Goal: Information Seeking & Learning: Learn about a topic

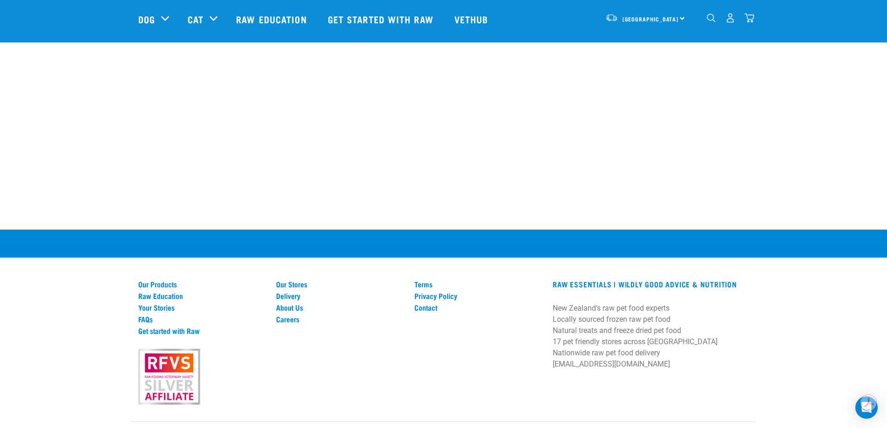
scroll to position [1785, 0]
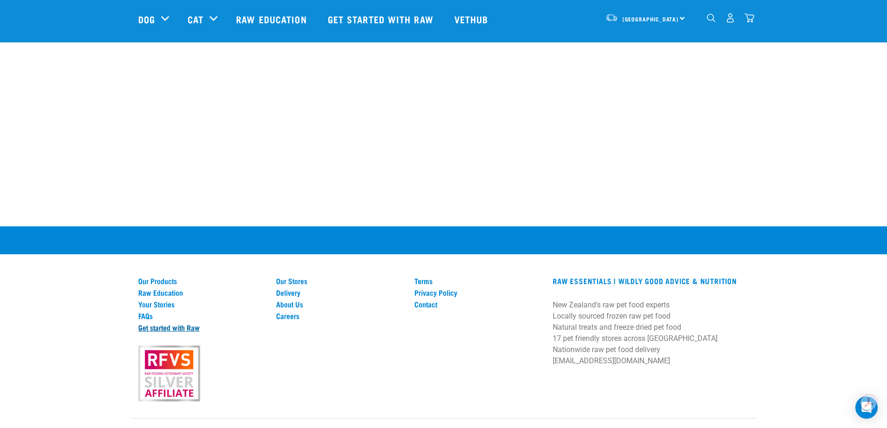
click at [180, 323] on link "Get started with Raw" at bounding box center [201, 327] width 127 height 8
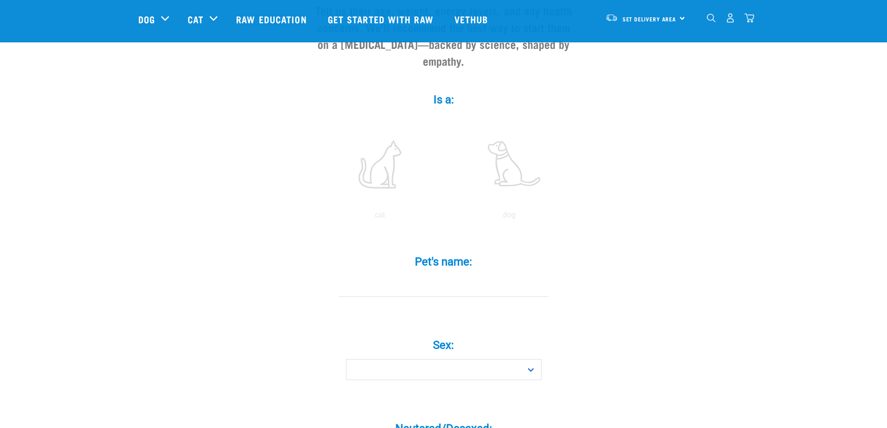
scroll to position [93, 0]
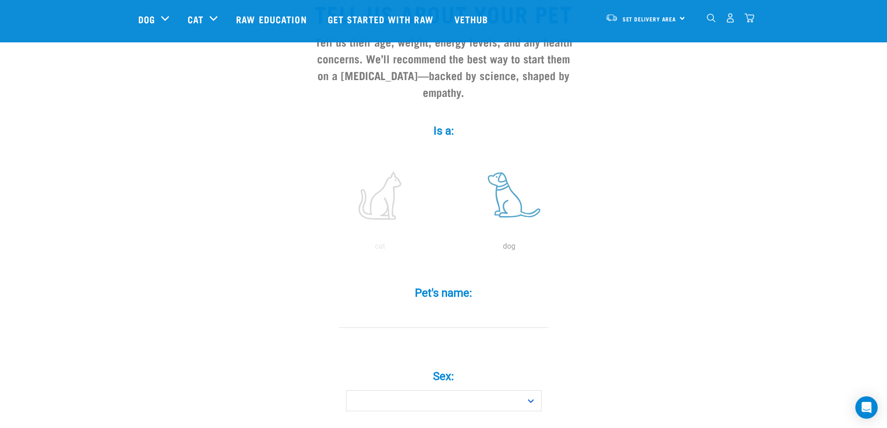
click at [495, 182] on label at bounding box center [510, 195] width 126 height 79
click at [445, 249] on input "radio" at bounding box center [445, 249] width 0 height 0
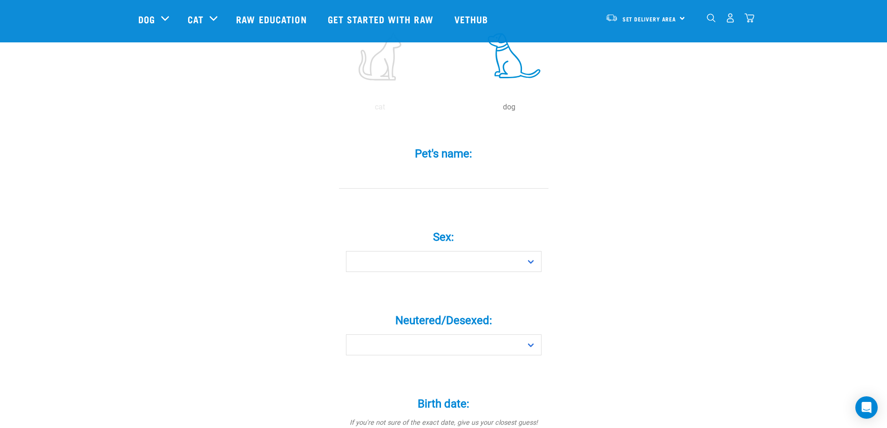
scroll to position [233, 0]
click at [476, 167] on input "Pet's name: *" at bounding box center [444, 177] width 210 height 21
type input "Ryder"
click at [498, 250] on select "Boy Girl" at bounding box center [444, 260] width 196 height 21
select select "boy"
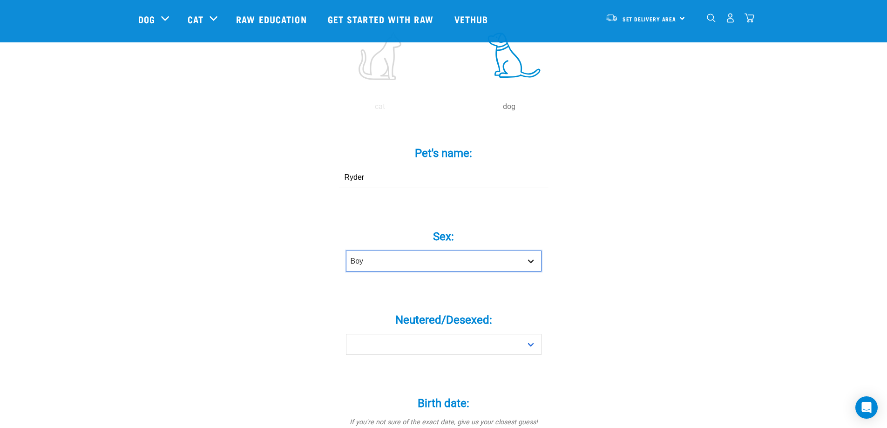
click at [346, 250] on select "Boy Girl" at bounding box center [444, 260] width 196 height 21
click at [448, 334] on select "Yes No" at bounding box center [444, 344] width 196 height 21
select select "yes"
click at [346, 334] on select "Yes No" at bounding box center [444, 344] width 196 height 21
click at [663, 340] on div "Tell us about your pet Tell us their age, weight, energy levels, and any health…" at bounding box center [443, 397] width 611 height 1111
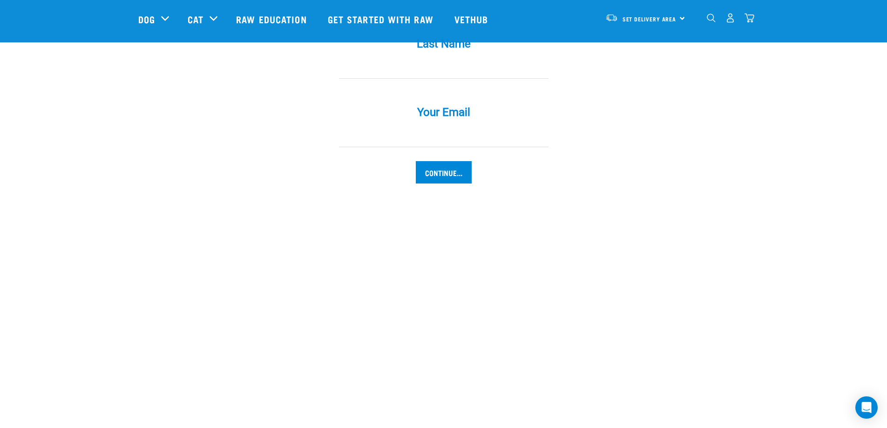
scroll to position [1302, 0]
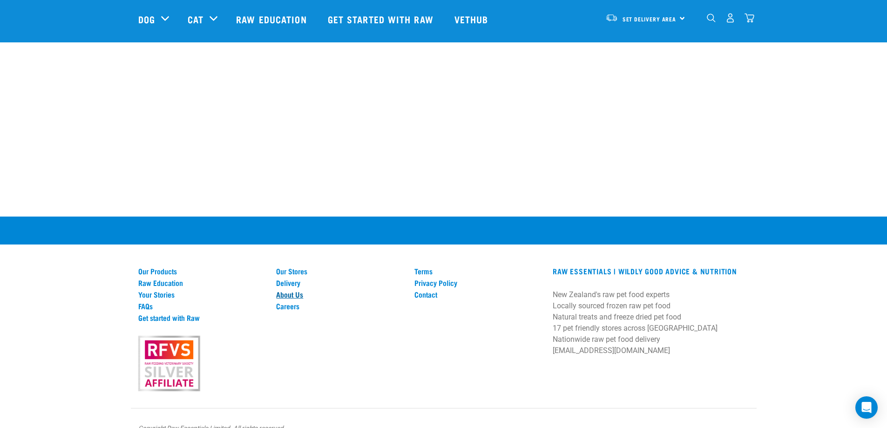
click at [294, 290] on link "About Us" at bounding box center [339, 294] width 127 height 8
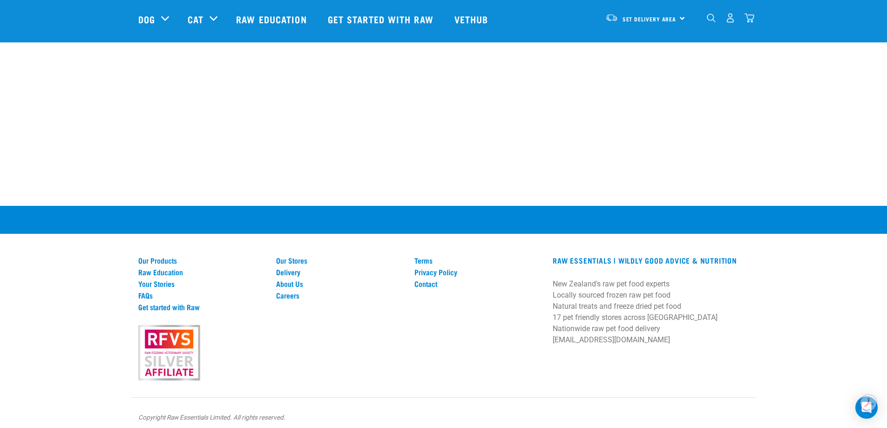
scroll to position [1316, 0]
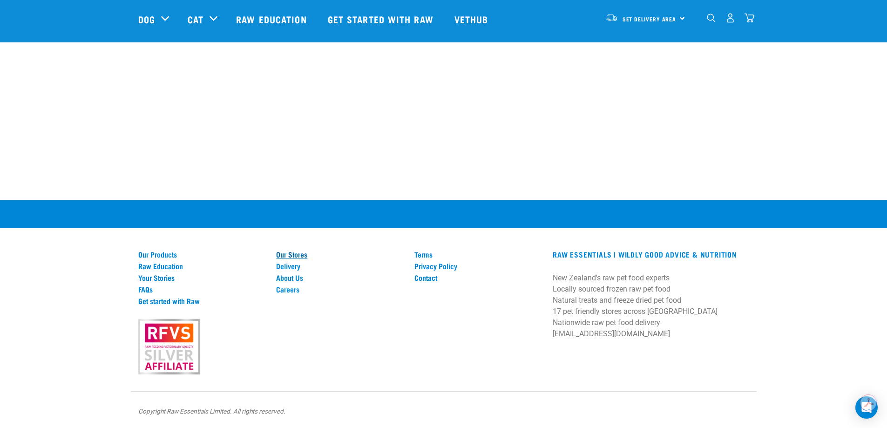
click at [291, 254] on link "Our Stores" at bounding box center [339, 254] width 127 height 8
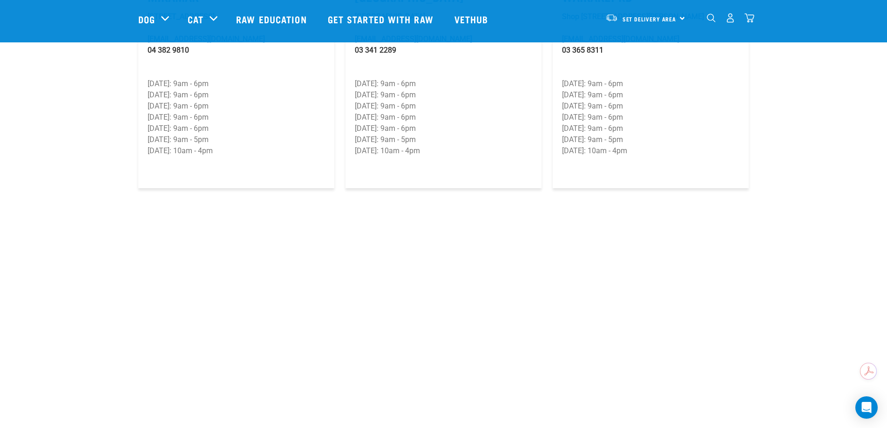
scroll to position [1785, 0]
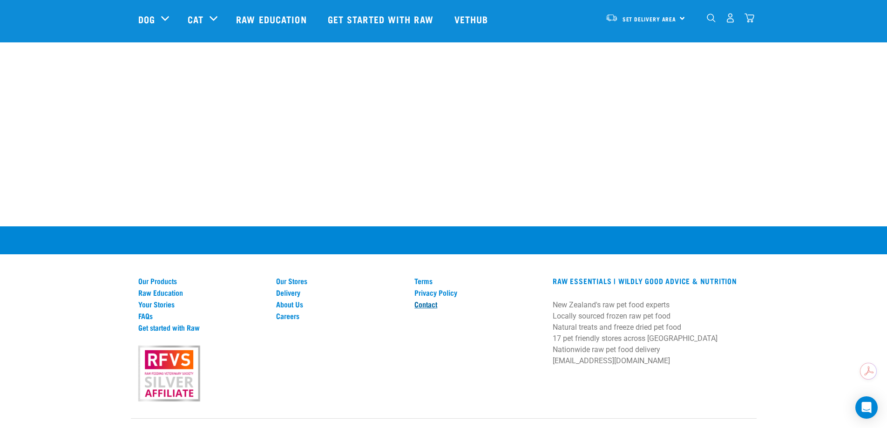
click at [429, 300] on link "Contact" at bounding box center [477, 304] width 127 height 8
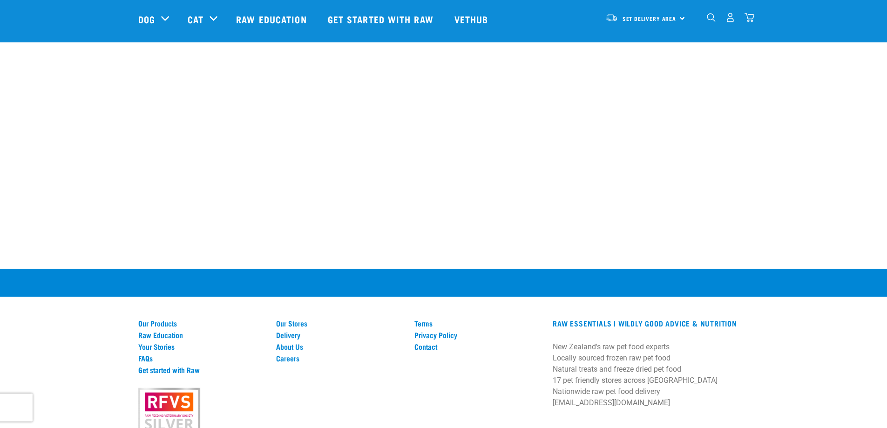
scroll to position [590, 0]
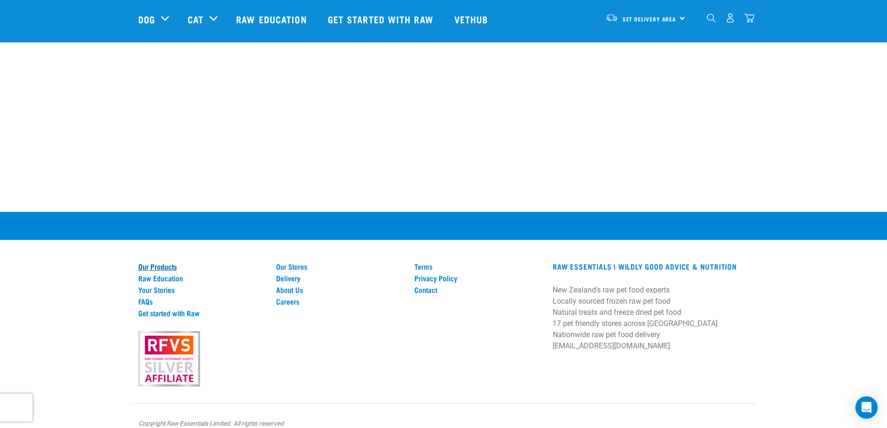
click at [161, 262] on link "Our Products" at bounding box center [201, 266] width 127 height 8
